Goal: Information Seeking & Learning: Learn about a topic

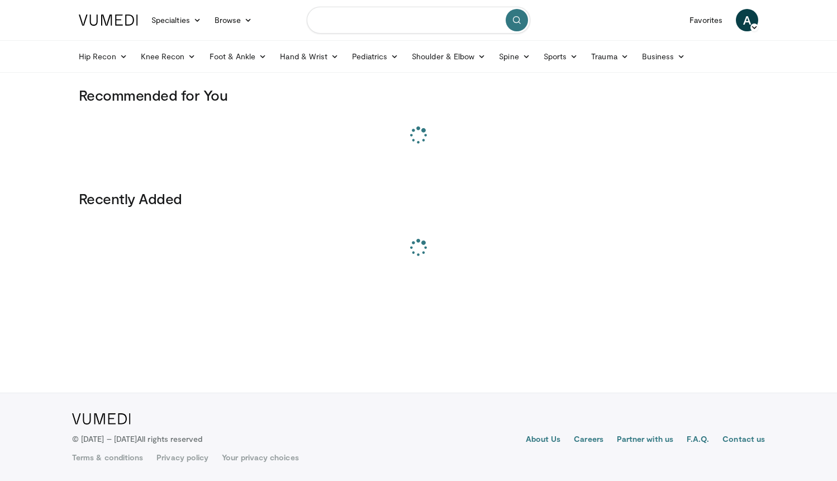
click at [358, 27] on input "Search topics, interventions" at bounding box center [419, 20] width 224 height 27
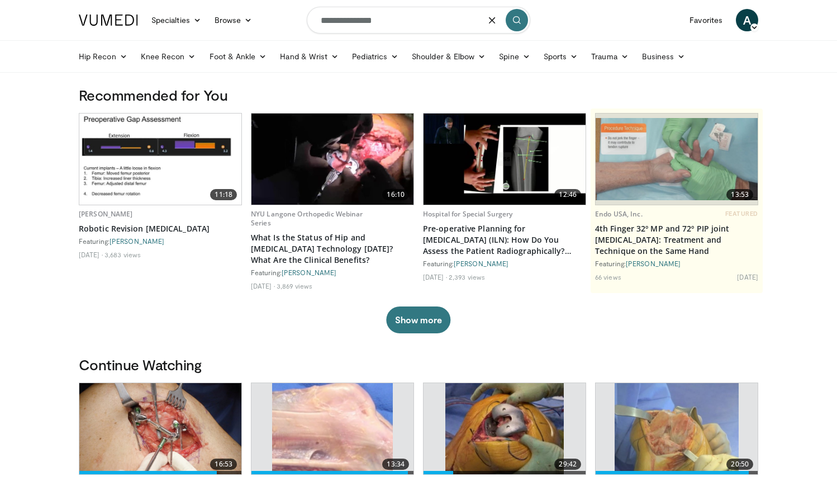
type input "**********"
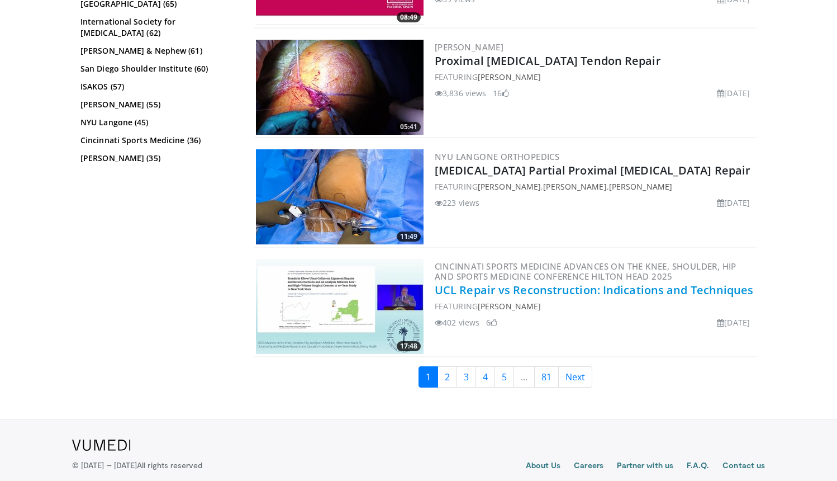
scroll to position [2715, 0]
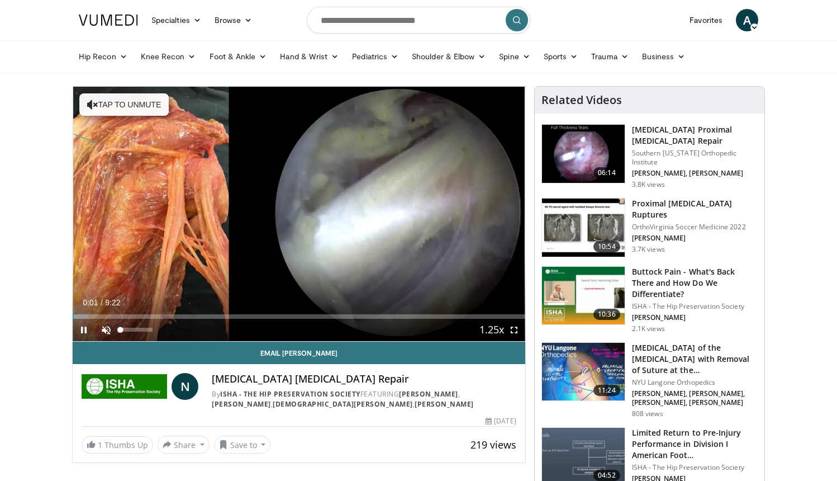
click at [104, 331] on span "Video Player" at bounding box center [106, 330] width 22 height 22
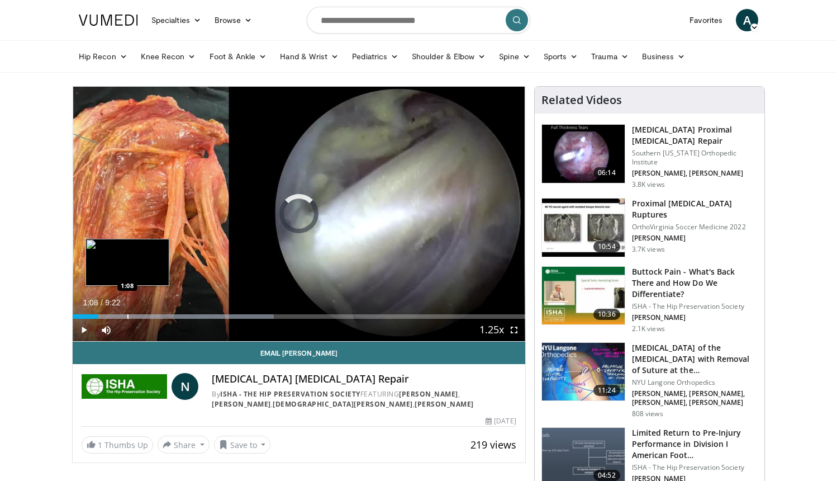
click at [127, 315] on div "Progress Bar" at bounding box center [127, 316] width 1 height 4
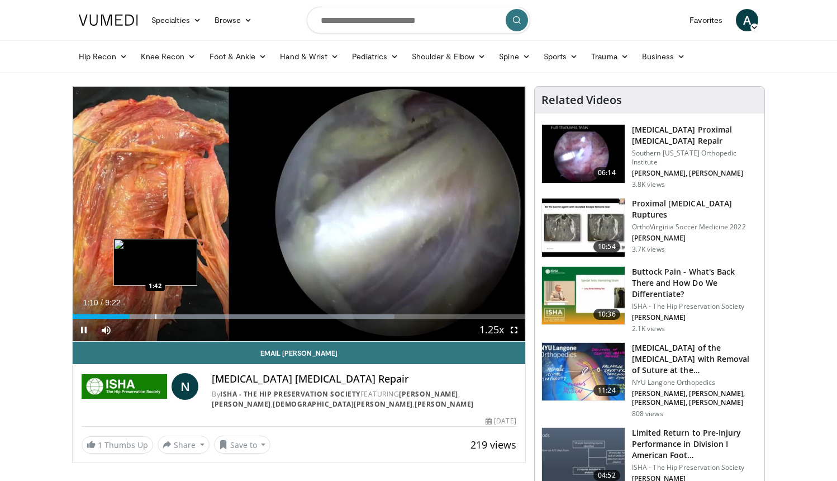
click at [155, 314] on div "Progress Bar" at bounding box center [155, 316] width 1 height 4
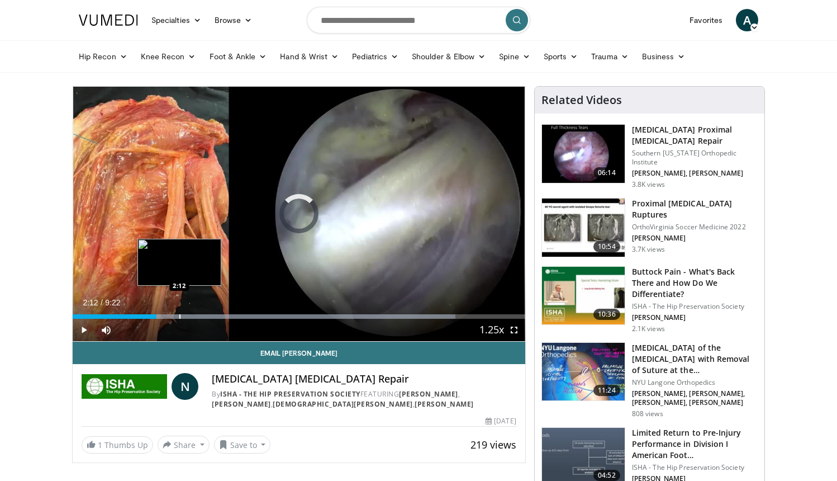
click at [179, 314] on div "Progress Bar" at bounding box center [179, 316] width 1 height 4
click at [211, 314] on div "Progress Bar" at bounding box center [211, 316] width 1 height 4
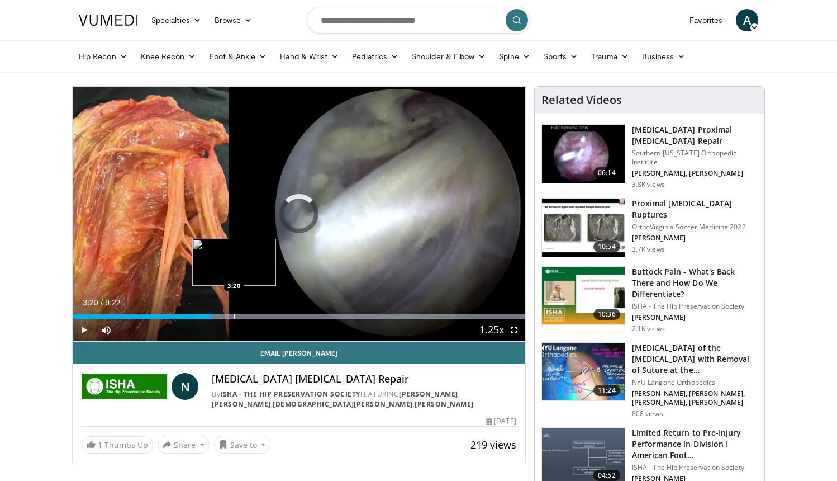
click at [234, 316] on div "Progress Bar" at bounding box center [234, 316] width 1 height 4
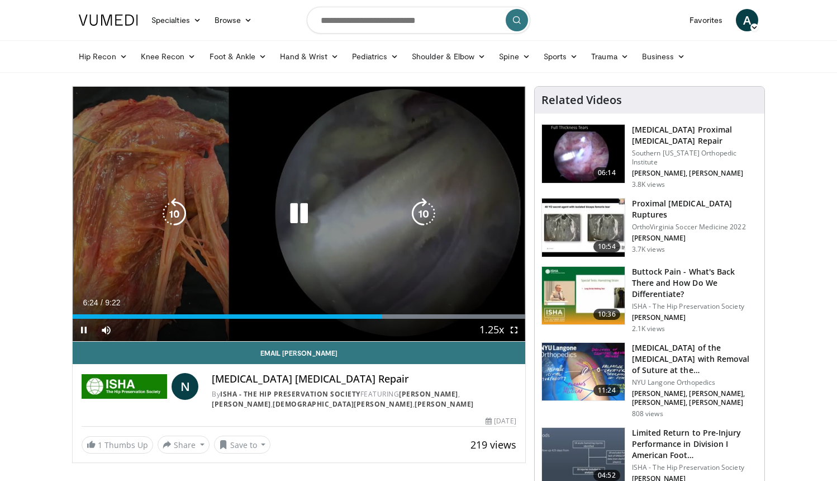
click at [298, 208] on icon "Video Player" at bounding box center [298, 213] width 31 height 31
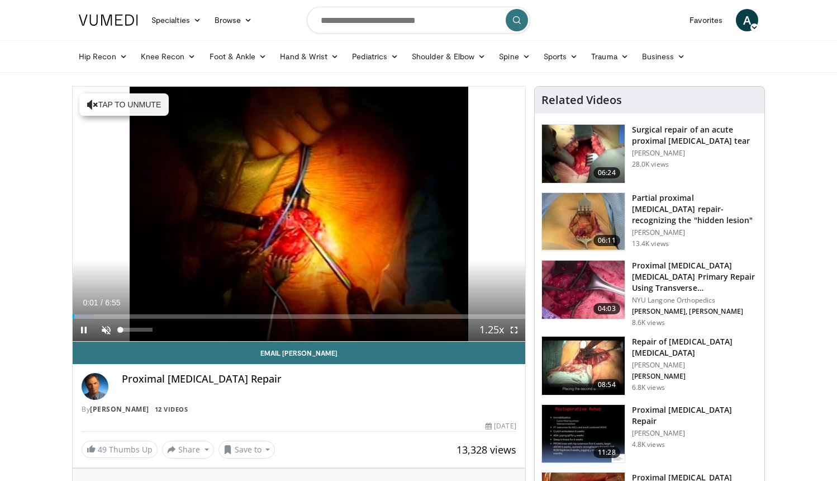
click at [107, 333] on span "Video Player" at bounding box center [106, 330] width 22 height 22
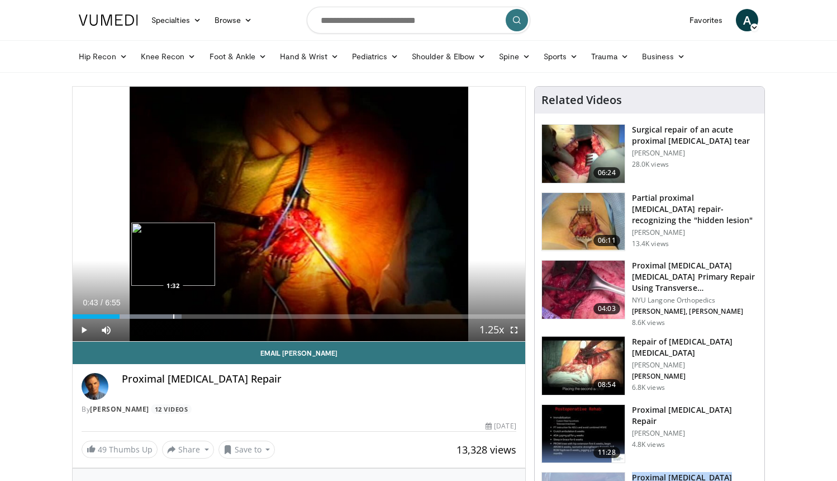
click at [173, 317] on div "Progress Bar" at bounding box center [173, 316] width 1 height 4
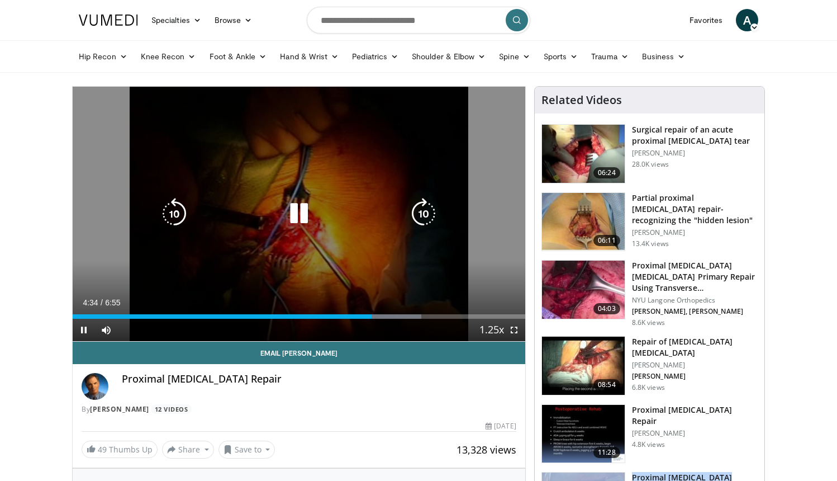
click at [300, 209] on icon "Video Player" at bounding box center [298, 213] width 31 height 31
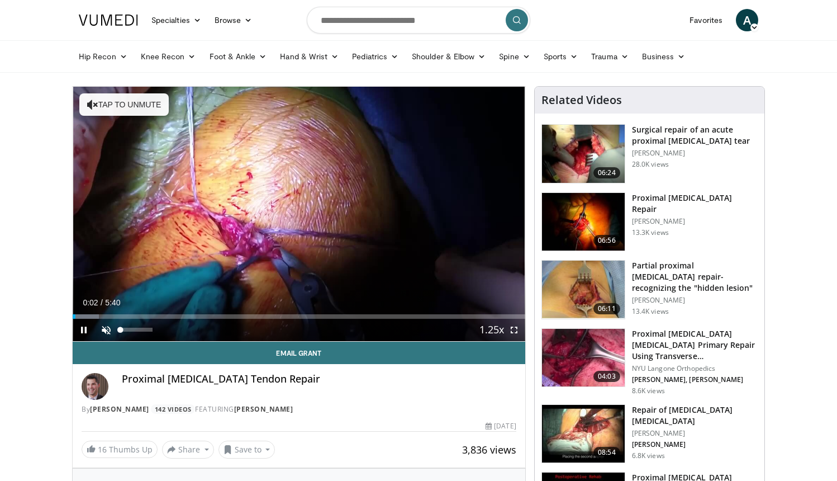
click at [105, 331] on span "Video Player" at bounding box center [106, 330] width 22 height 22
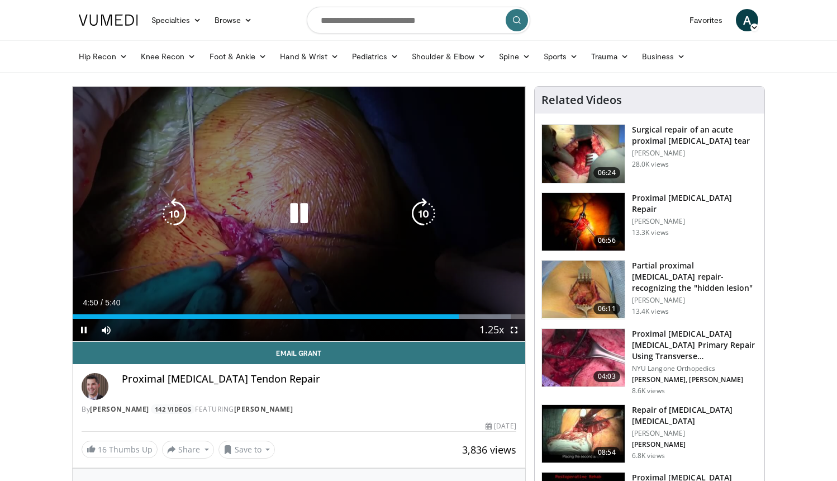
click at [303, 220] on icon "Video Player" at bounding box center [298, 213] width 31 height 31
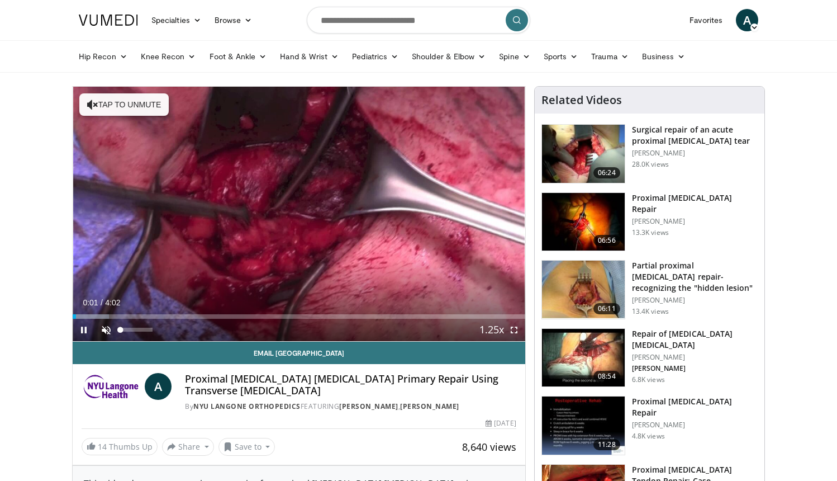
click at [103, 331] on span "Video Player" at bounding box center [106, 330] width 22 height 22
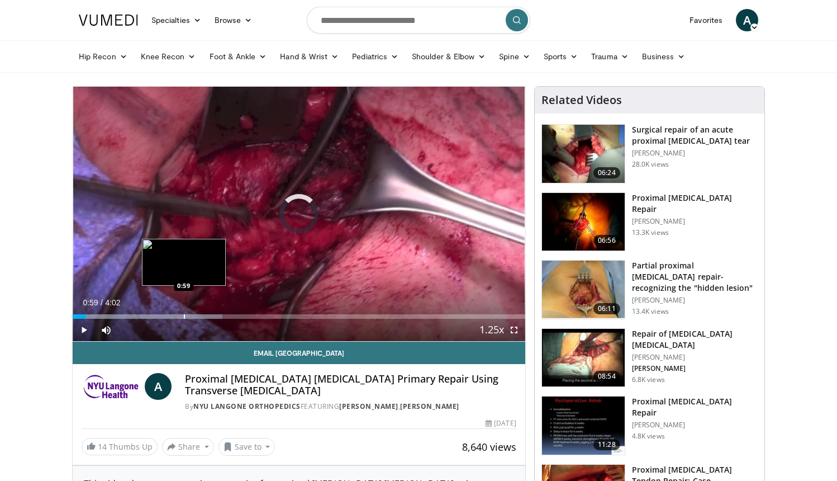
click at [184, 315] on div "Progress Bar" at bounding box center [184, 316] width 1 height 4
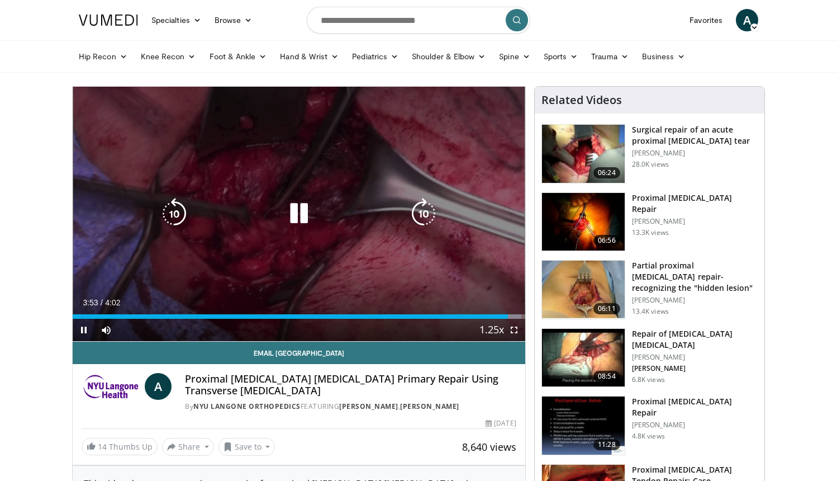
click at [301, 214] on icon "Video Player" at bounding box center [298, 213] width 31 height 31
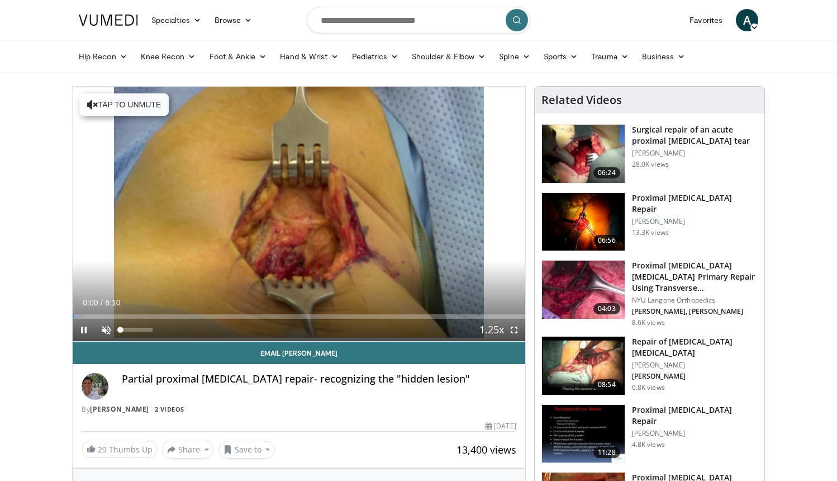
click at [111, 328] on span "Video Player" at bounding box center [106, 330] width 22 height 22
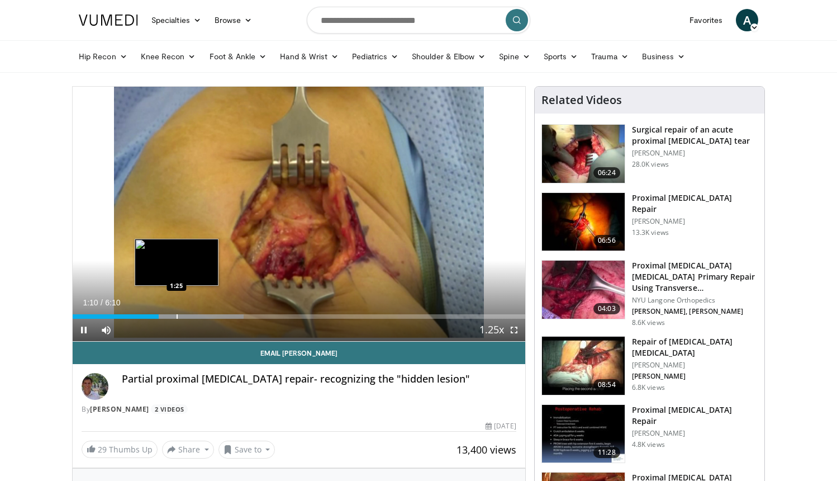
click at [177, 314] on div "Progress Bar" at bounding box center [177, 316] width 1 height 4
click at [191, 317] on div "Progress Bar" at bounding box center [191, 316] width 1 height 4
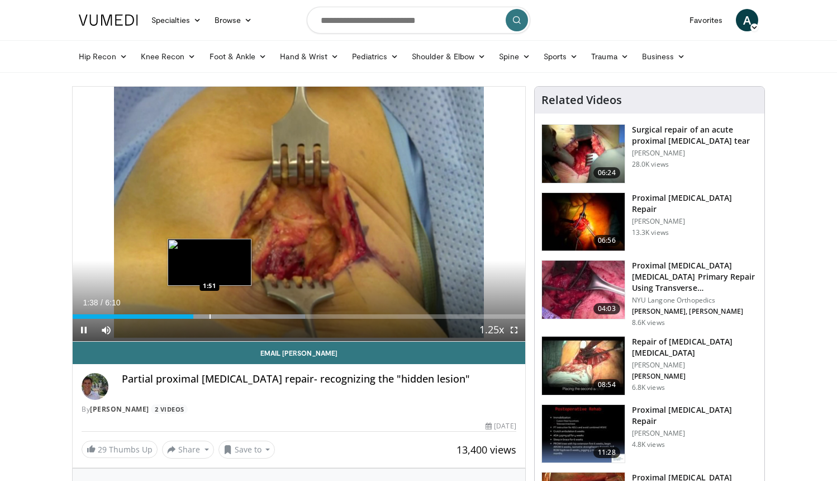
click at [210, 314] on div "Progress Bar" at bounding box center [210, 316] width 1 height 4
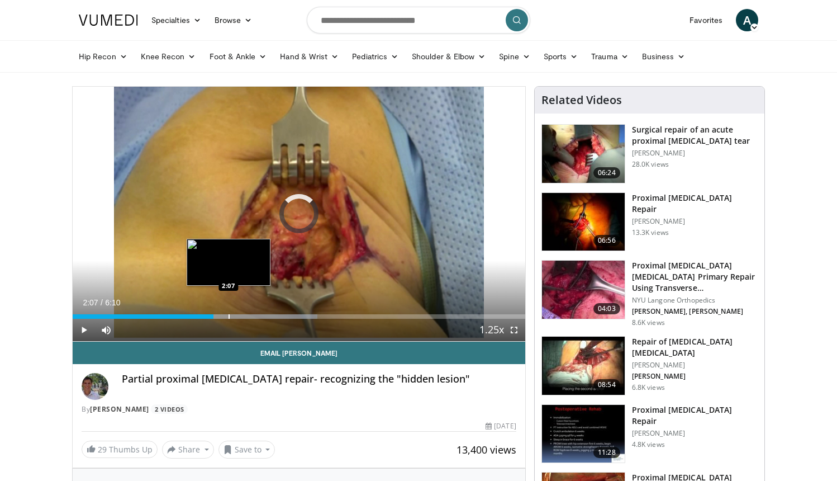
click at [229, 317] on div "Progress Bar" at bounding box center [229, 316] width 1 height 4
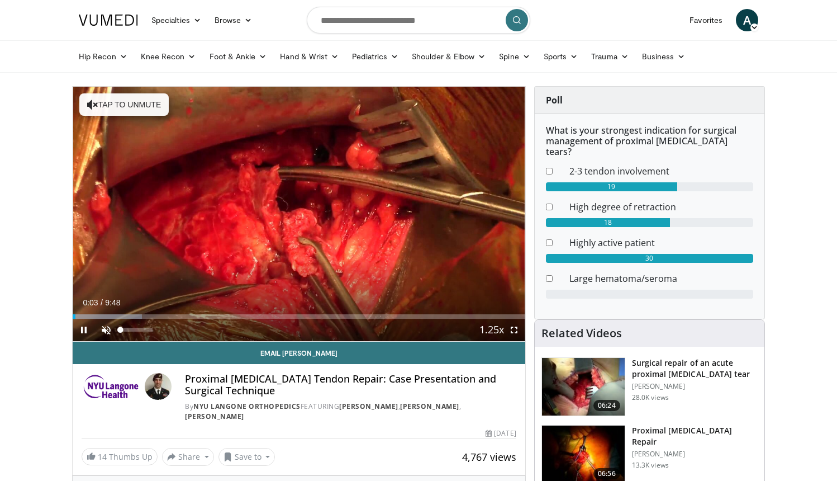
click at [106, 333] on span "Video Player" at bounding box center [106, 330] width 22 height 22
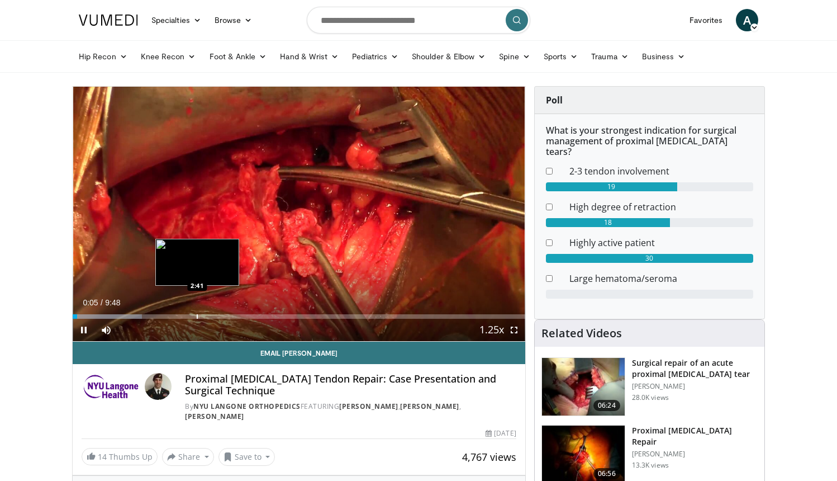
click at [198, 315] on div "Progress Bar" at bounding box center [197, 316] width 1 height 4
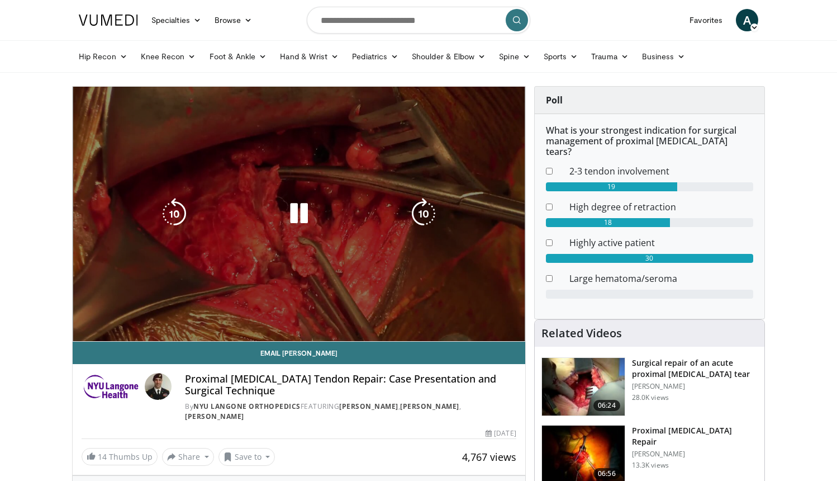
click at [231, 313] on video-js "**********" at bounding box center [299, 214] width 453 height 255
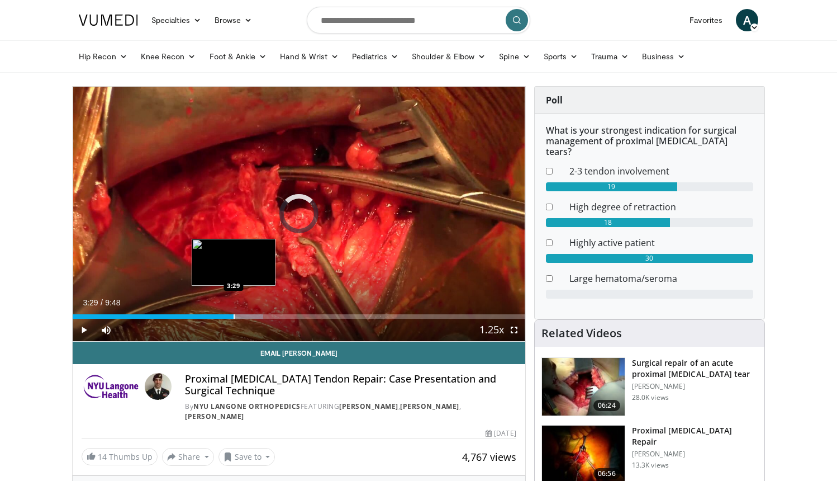
click at [234, 316] on div "Progress Bar" at bounding box center [234, 316] width 1 height 4
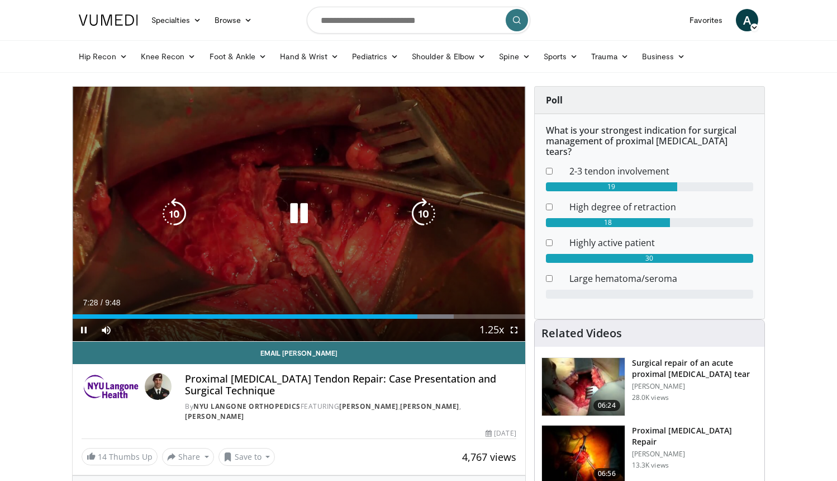
click at [307, 215] on icon "Video Player" at bounding box center [298, 213] width 31 height 31
click at [303, 212] on icon "Video Player" at bounding box center [298, 213] width 31 height 31
